Goal: Task Accomplishment & Management: Manage account settings

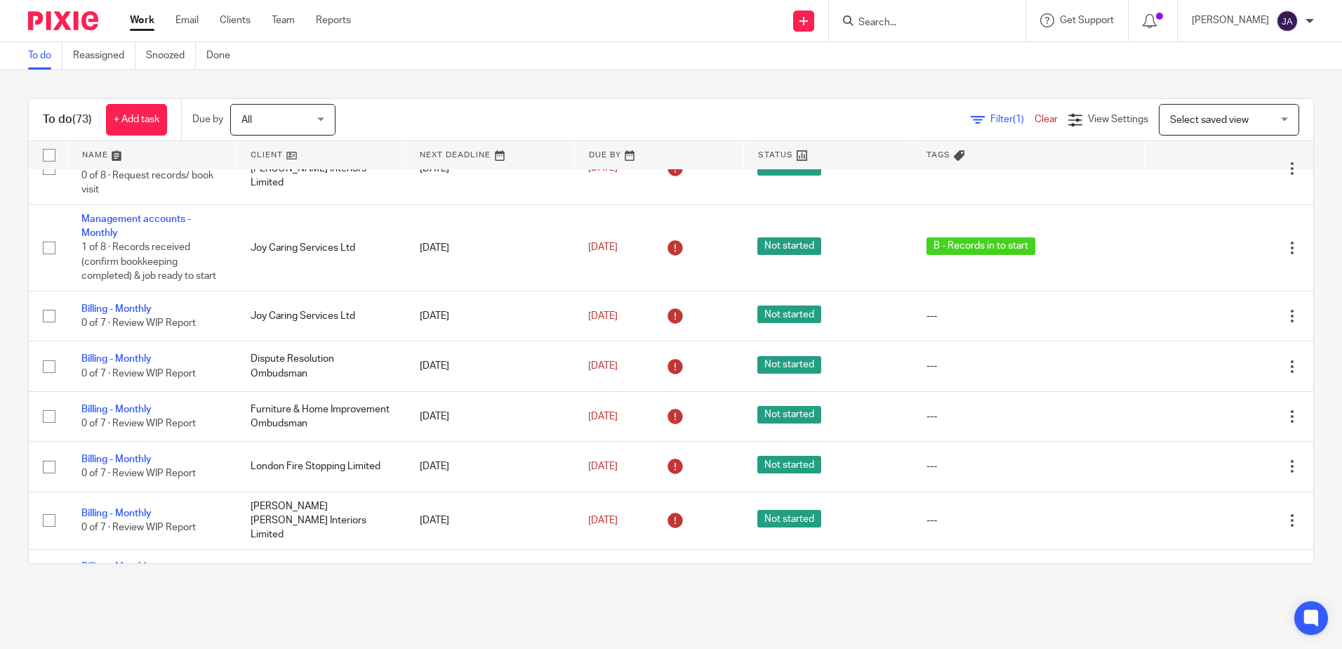
scroll to position [2457, 0]
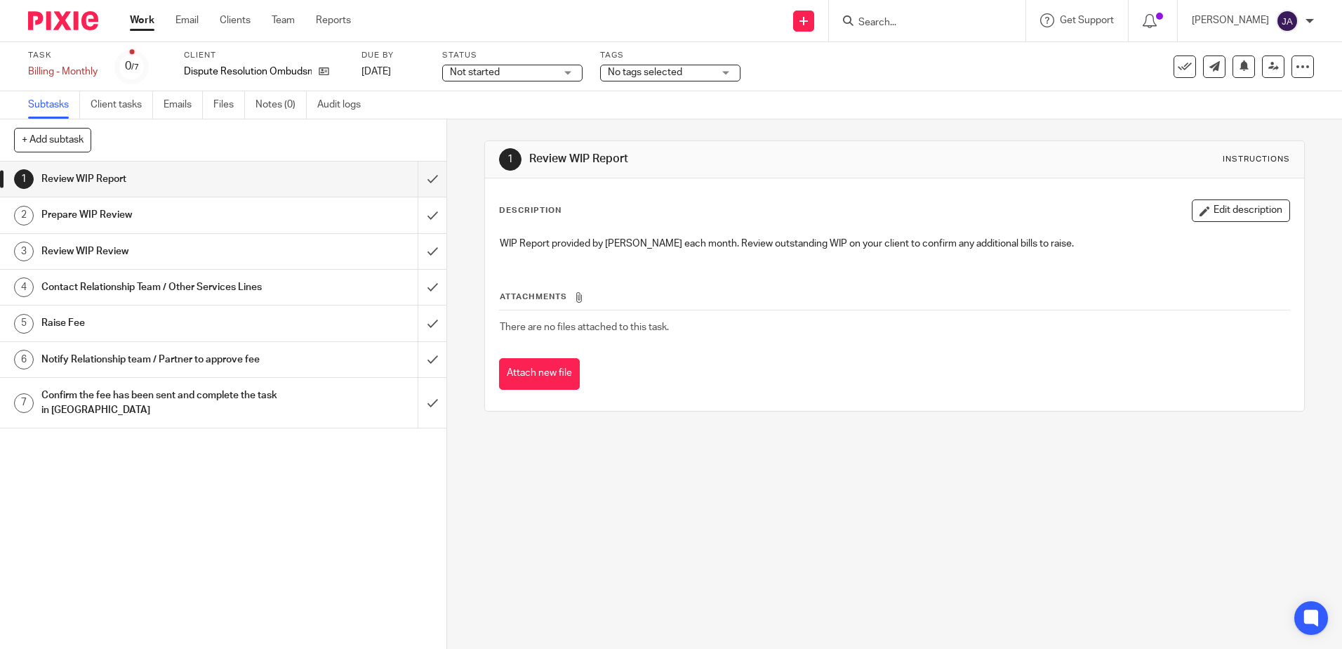
click at [317, 62] on div "Client Dispute Resolution Ombudsman" at bounding box center [264, 67] width 160 height 34
click at [322, 74] on icon at bounding box center [324, 71] width 11 height 11
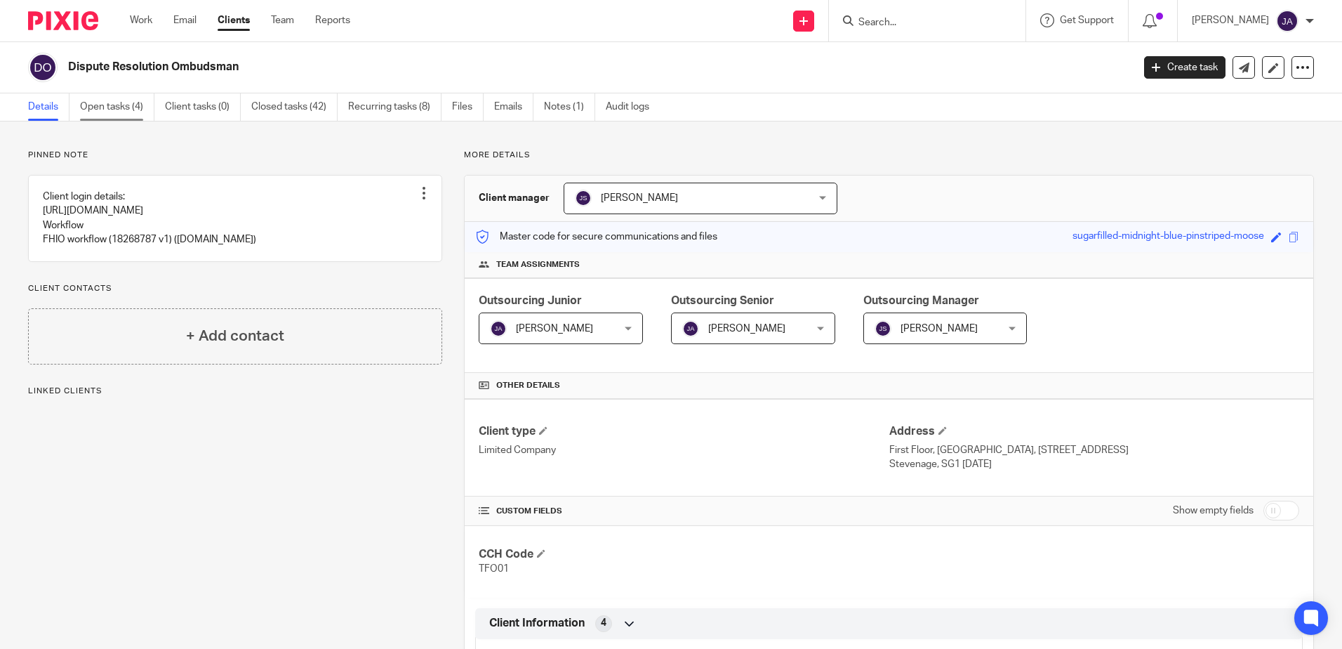
click at [119, 113] on link "Open tasks (4)" at bounding box center [117, 106] width 74 height 27
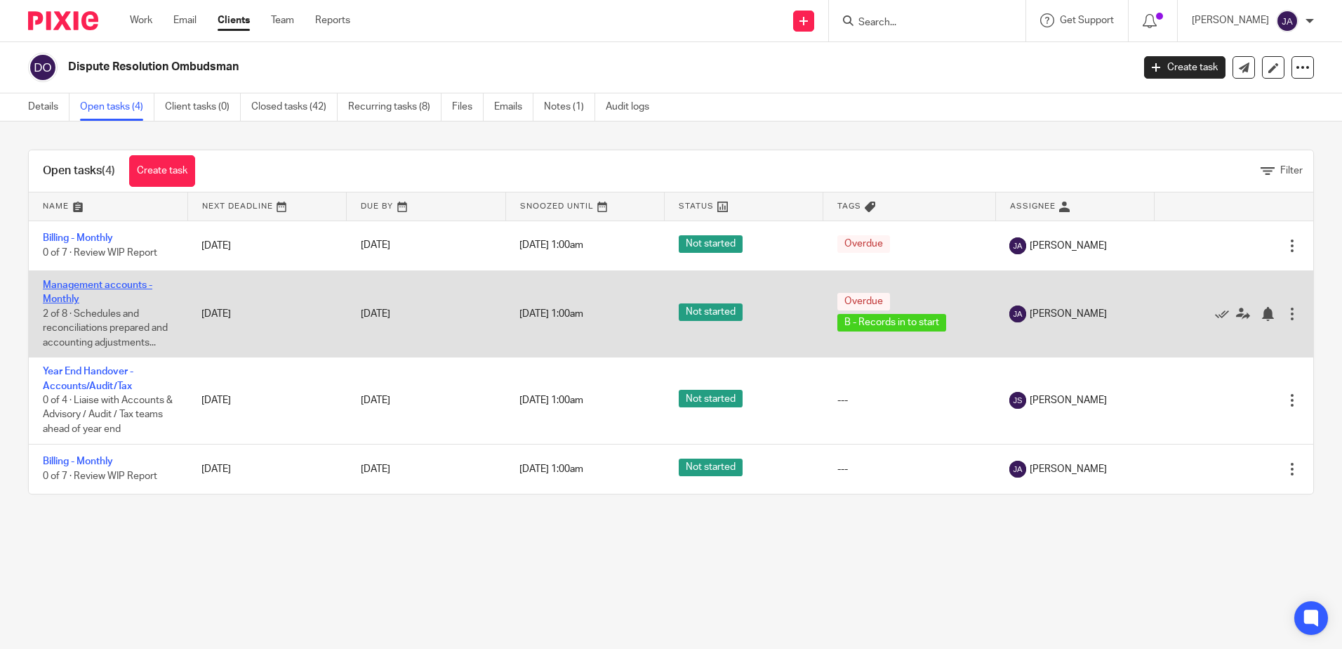
click at [106, 282] on link "Management accounts - Monthly" at bounding box center [98, 292] width 110 height 24
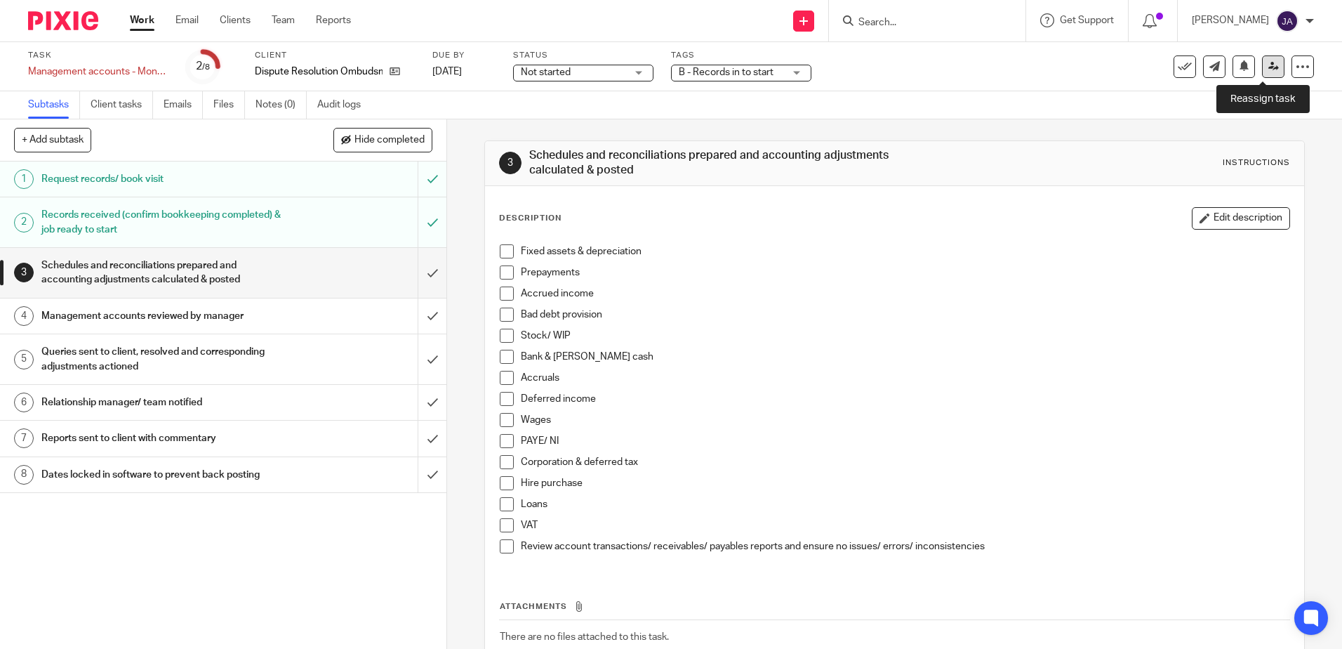
click at [1269, 65] on icon at bounding box center [1274, 66] width 11 height 11
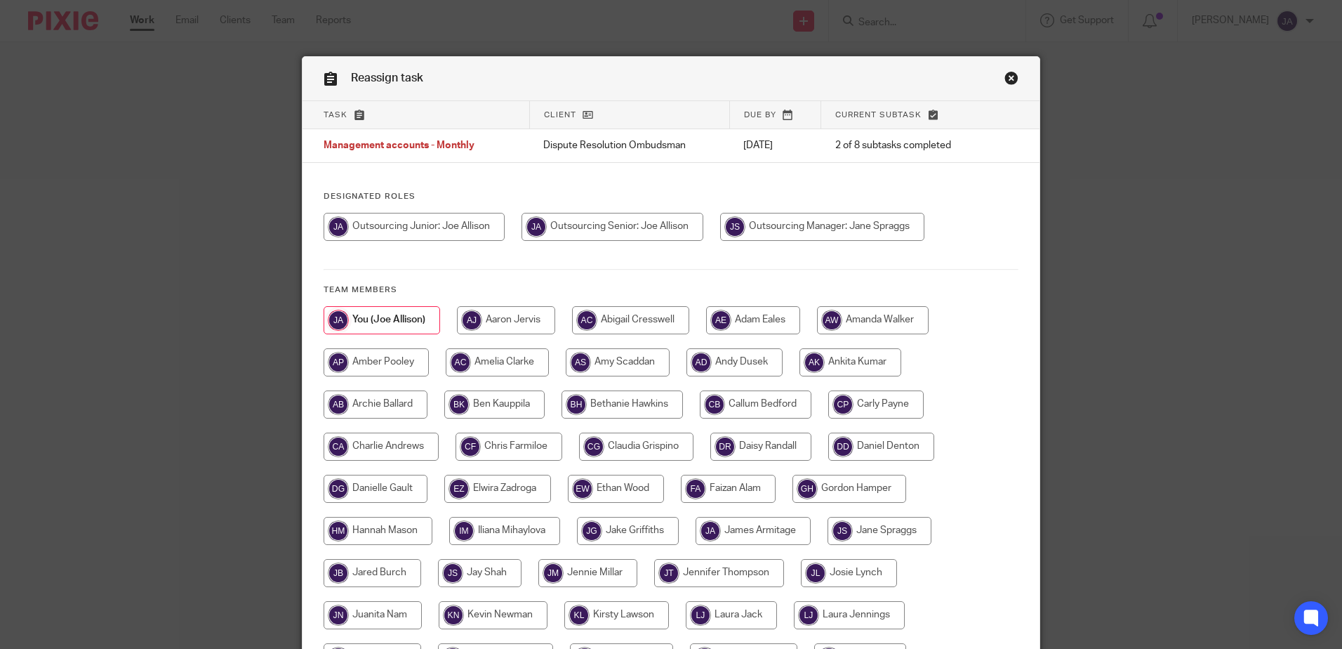
click at [997, 86] on div "Reassign task" at bounding box center [671, 79] width 737 height 44
click at [1008, 74] on link "Close this dialog window" at bounding box center [1012, 80] width 14 height 19
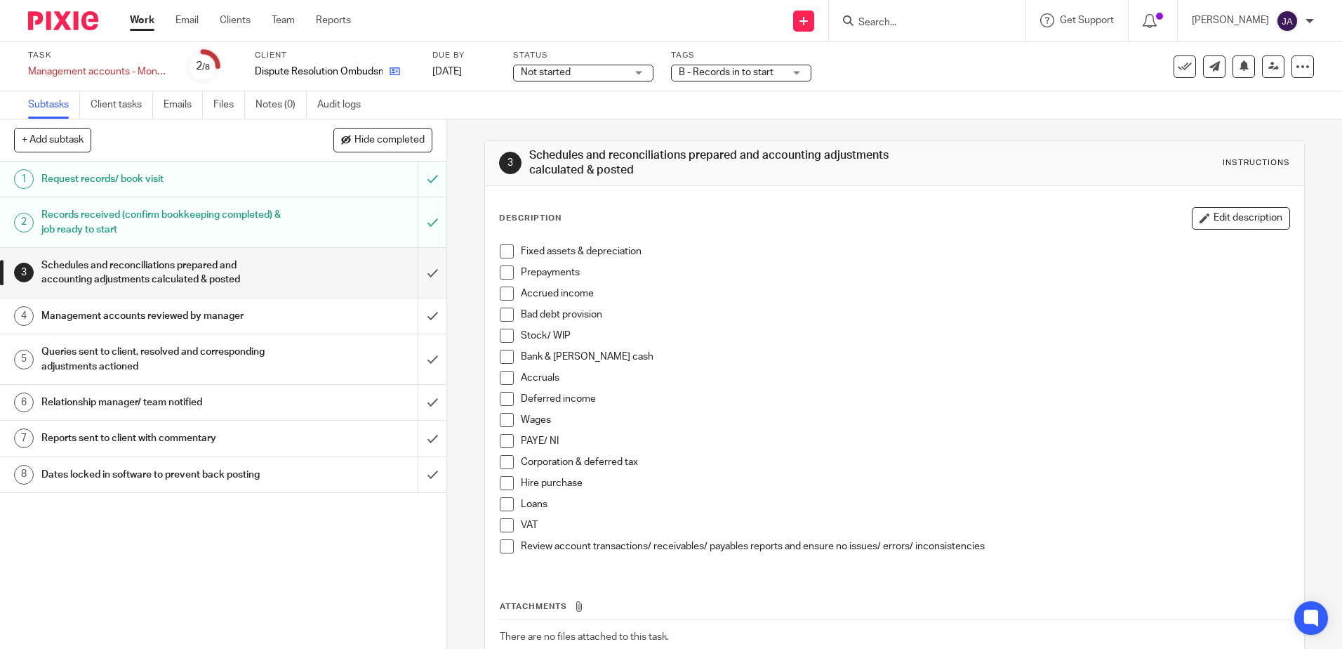
click at [389, 70] on link at bounding box center [392, 72] width 18 height 14
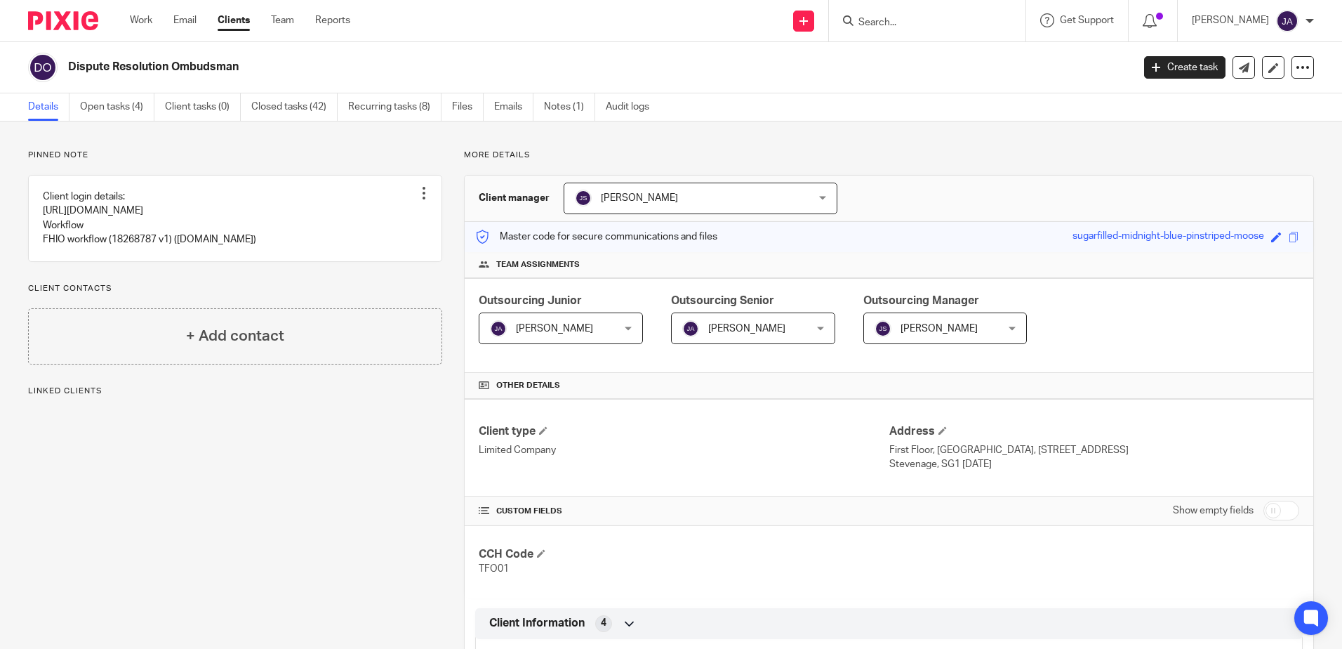
click at [220, 241] on link at bounding box center [235, 218] width 413 height 85
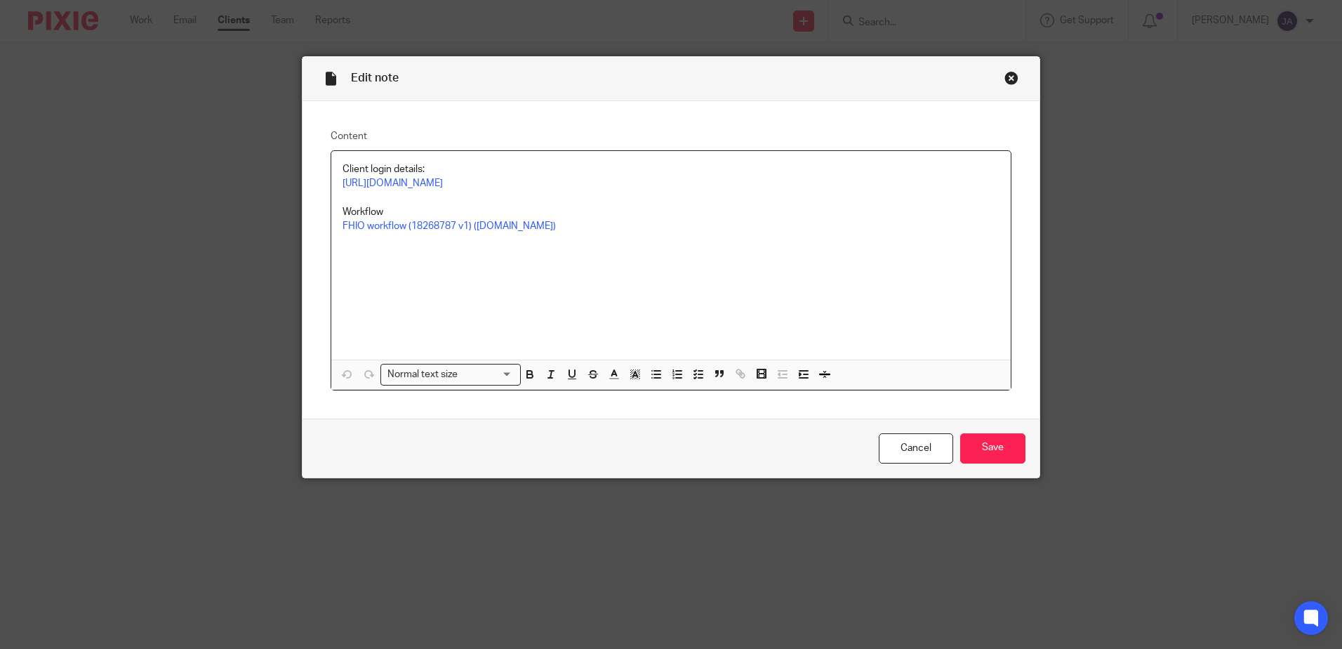
click at [588, 233] on p "FHIO workflow (18268787 v1) ([DOMAIN_NAME])" at bounding box center [671, 226] width 657 height 14
drag, startPoint x: 626, startPoint y: 194, endPoint x: 520, endPoint y: 176, distance: 107.7
click at [520, 176] on div "Client login details: [URL][DOMAIN_NAME] Workflow FHIO workflow (18268787 v1) (…" at bounding box center [671, 255] width 680 height 209
